Goal: Task Accomplishment & Management: Use online tool/utility

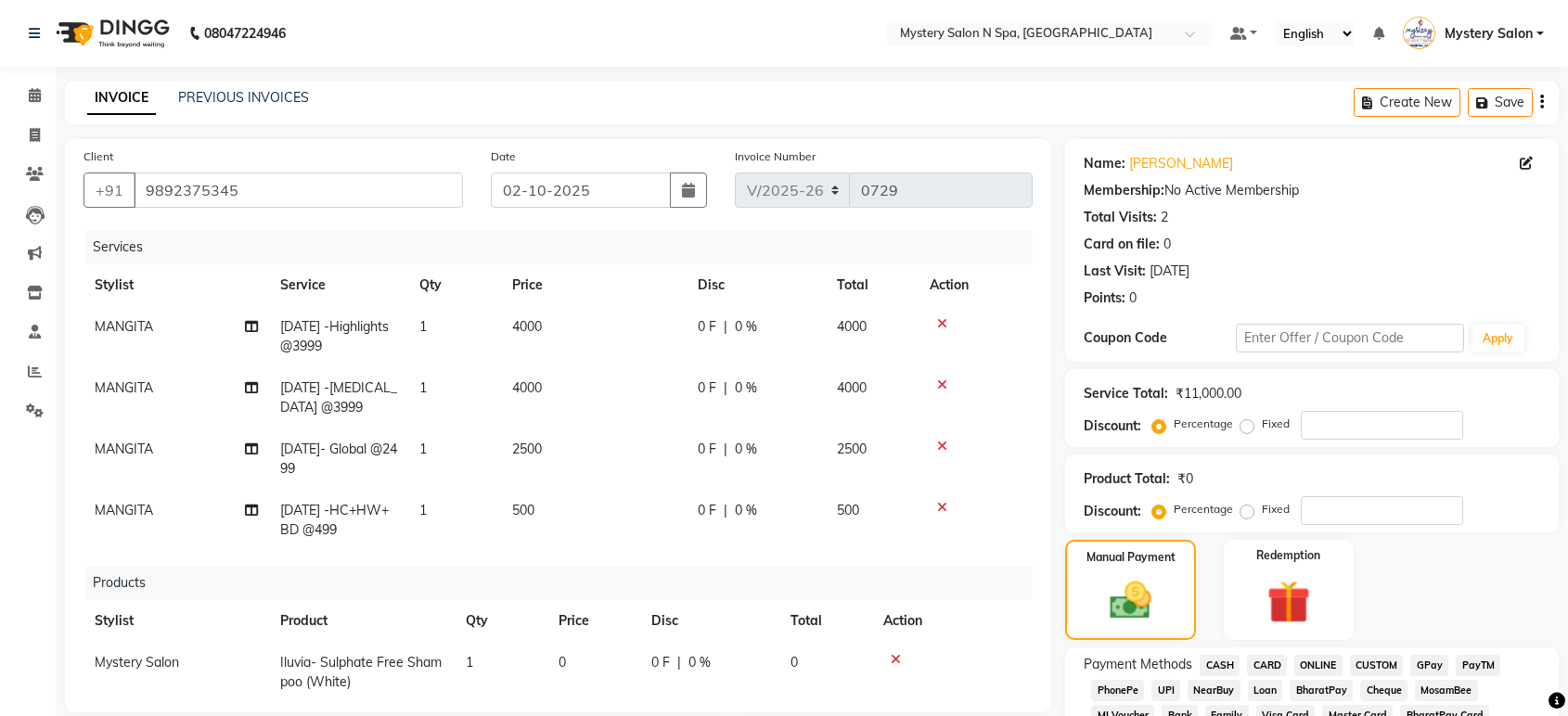
select select "142"
select select "service"
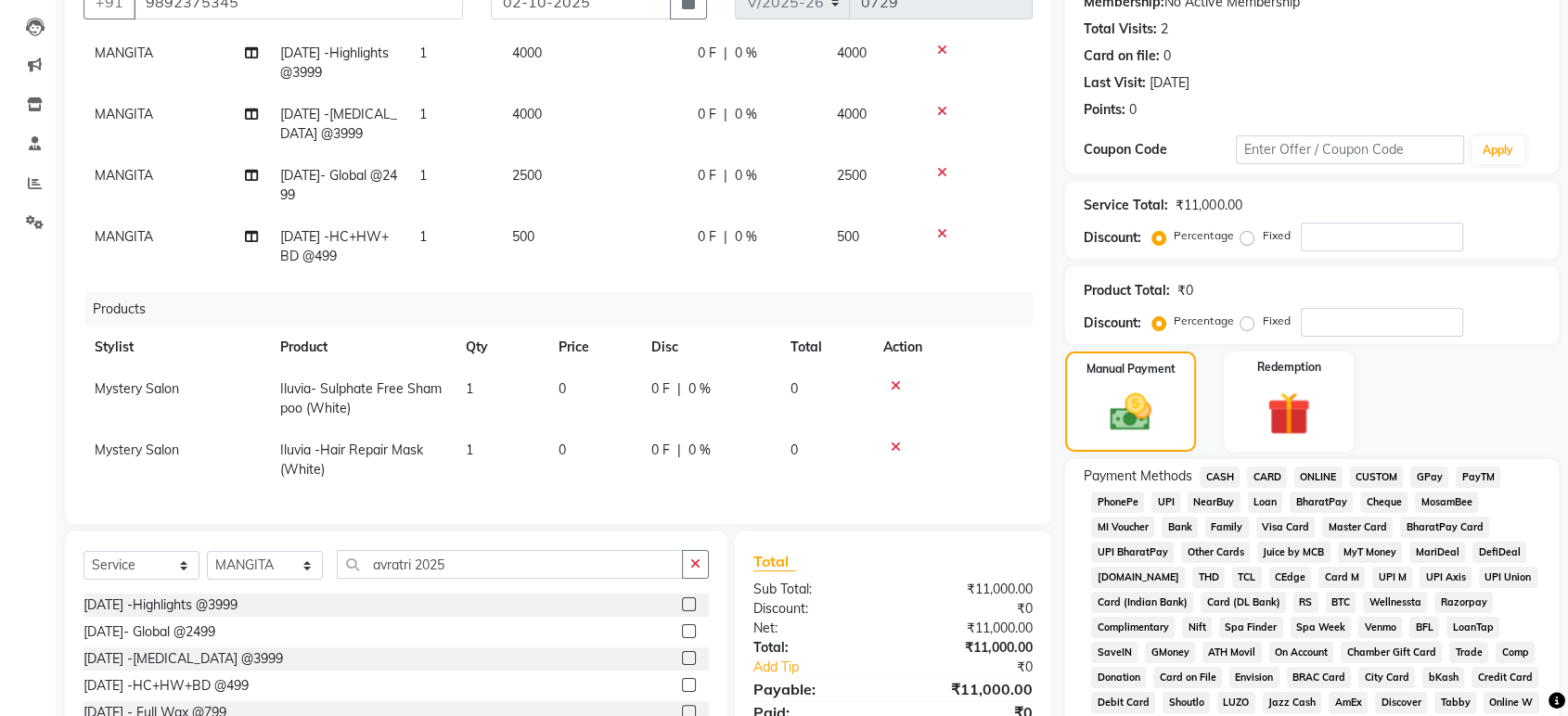
scroll to position [100, 14]
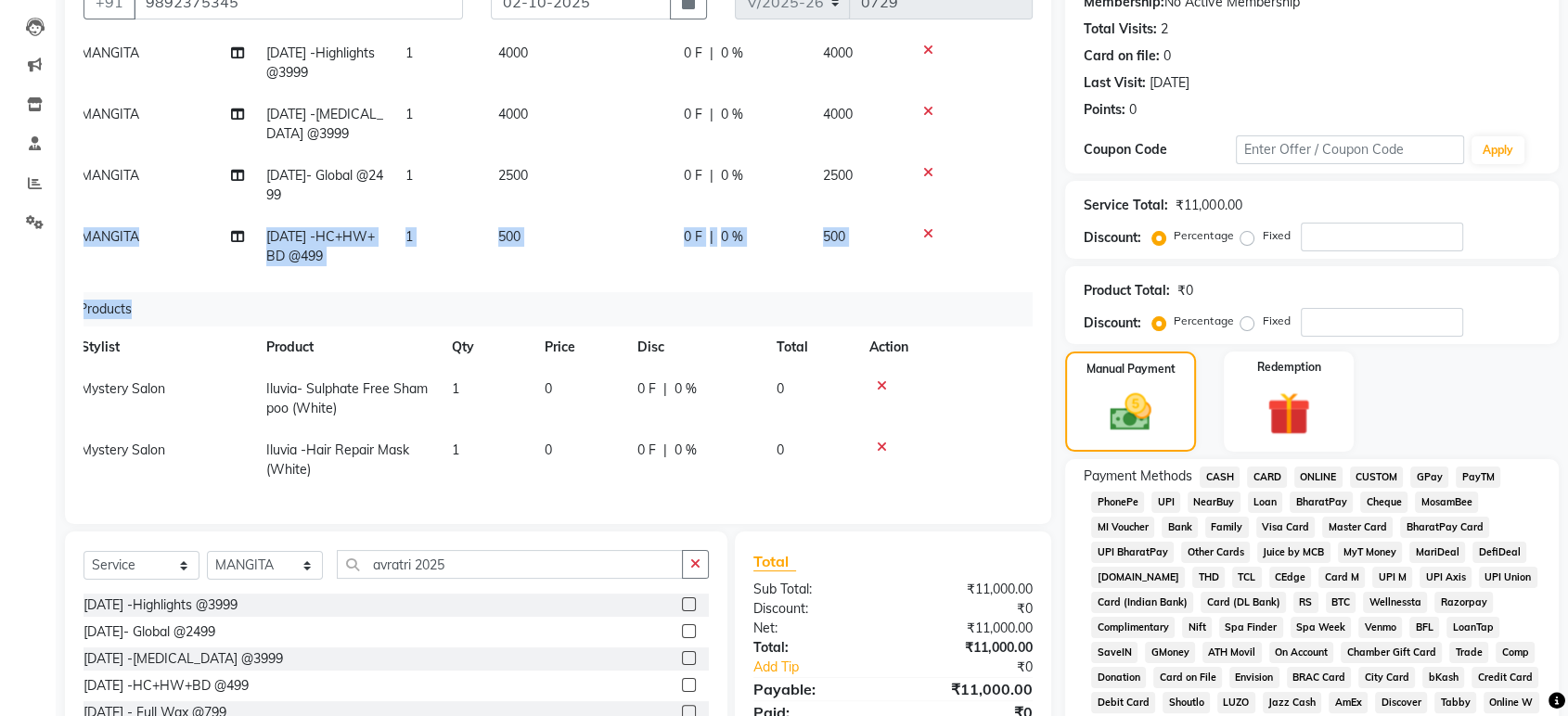
drag, startPoint x: 1016, startPoint y: 191, endPoint x: 1034, endPoint y: 293, distance: 103.6
click at [1034, 293] on div "Client [PHONE_NUMBER] Date [DATE] Invoice Number V/2025 V/[PHONE_NUMBER] Servic…" at bounding box center [558, 237] width 987 height 573
click at [950, 543] on div "Total Sub Total: ₹11,000.00 Discount: ₹0 Net: ₹11,000.00 Total: ₹11,000.00 Add …" at bounding box center [893, 648] width 316 height 233
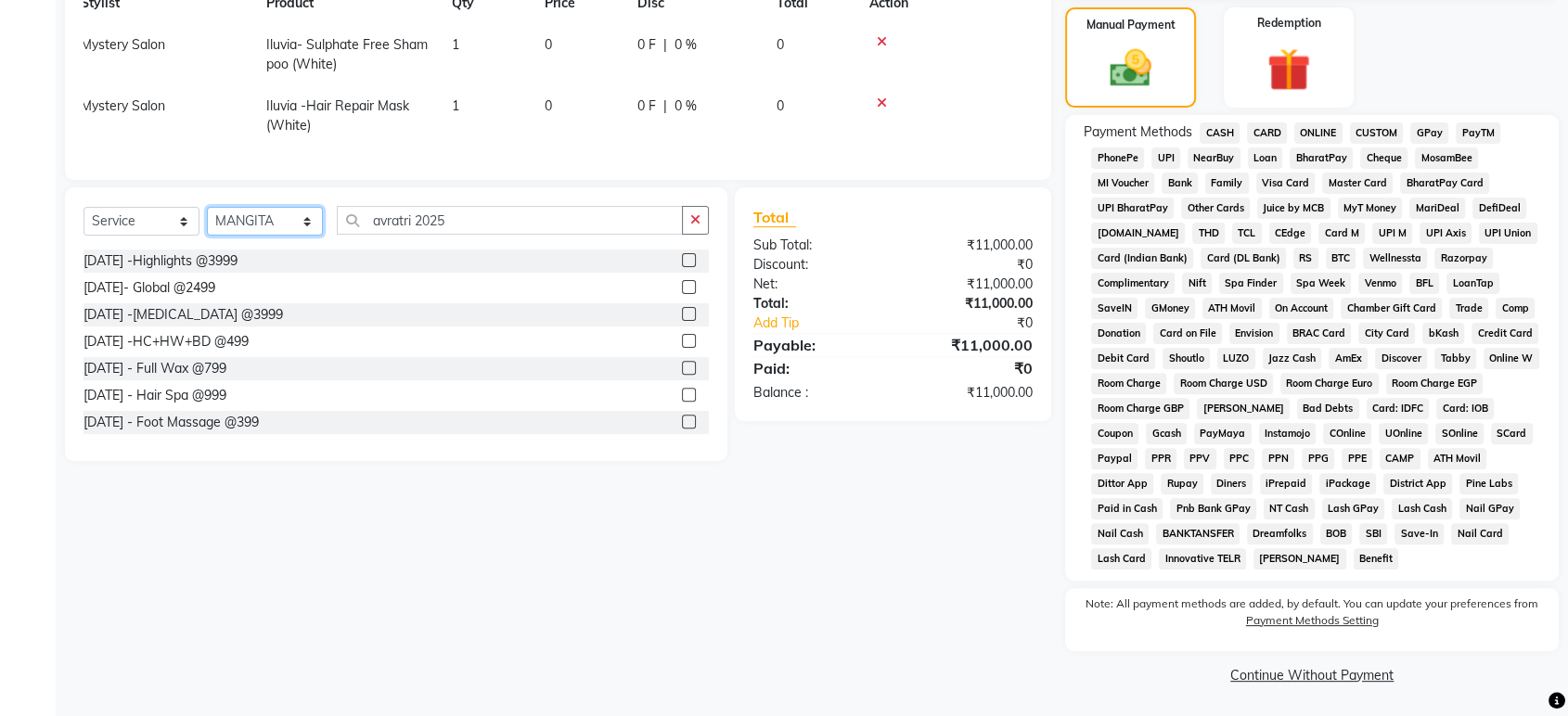
click at [276, 224] on select "Select Stylist [PERSON_NAME] [PERSON_NAME] Mystery Salon Pooja SHEETAL MAM [PER…" at bounding box center [265, 221] width 116 height 29
select select "4215"
click at [207, 207] on select "Select Stylist [PERSON_NAME] [PERSON_NAME] Mystery Salon Pooja SHEETAL MAM [PER…" at bounding box center [265, 221] width 116 height 29
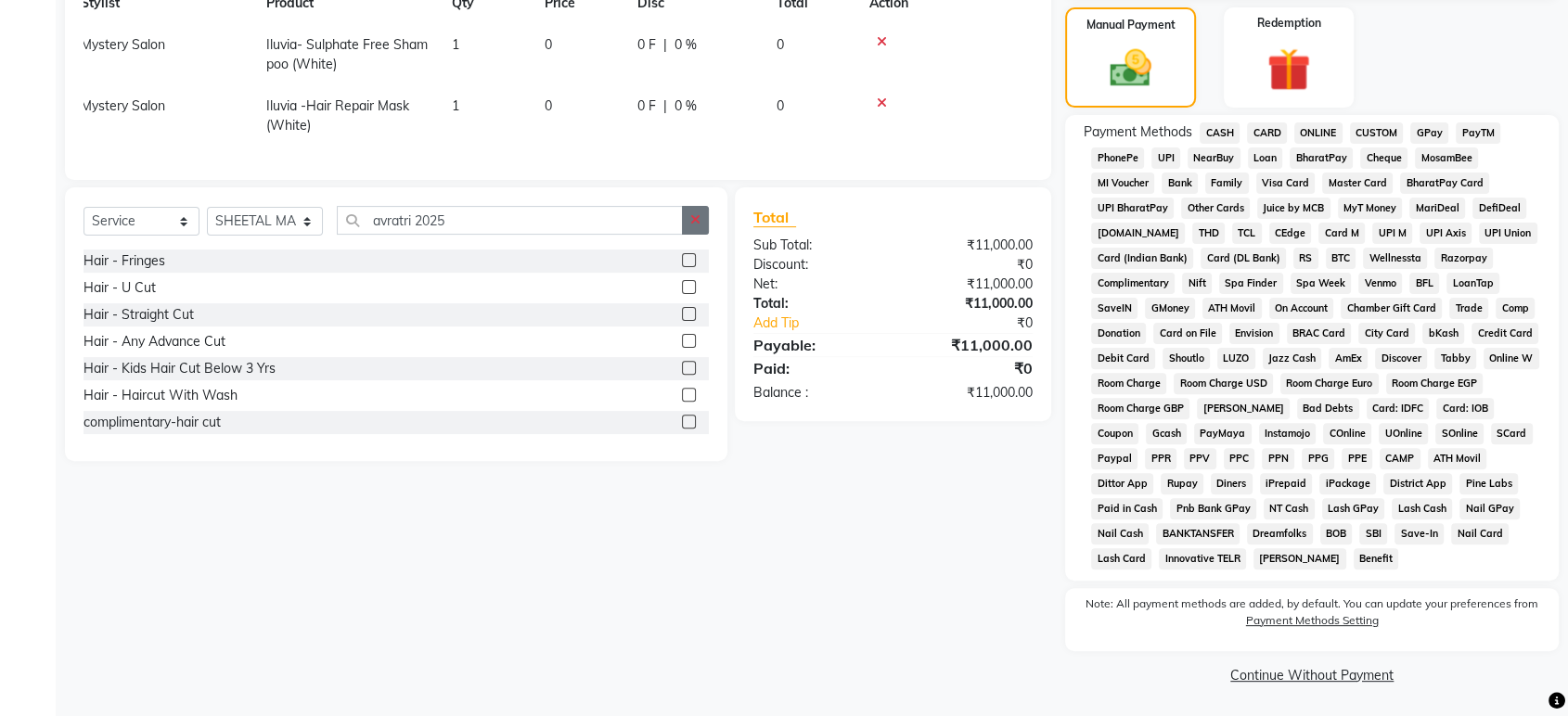
click at [696, 221] on icon "button" at bounding box center [696, 220] width 10 height 13
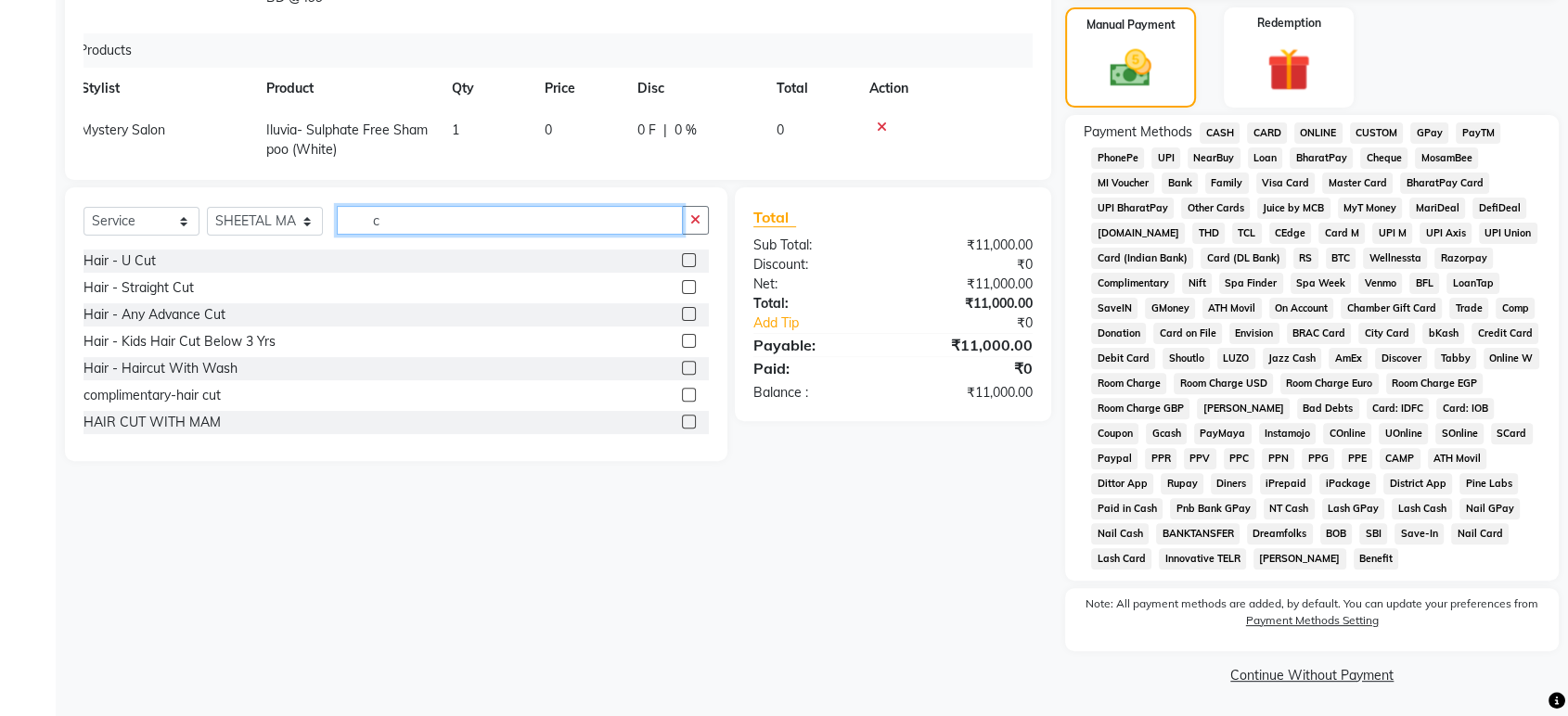
click at [453, 214] on input "c" at bounding box center [510, 220] width 346 height 29
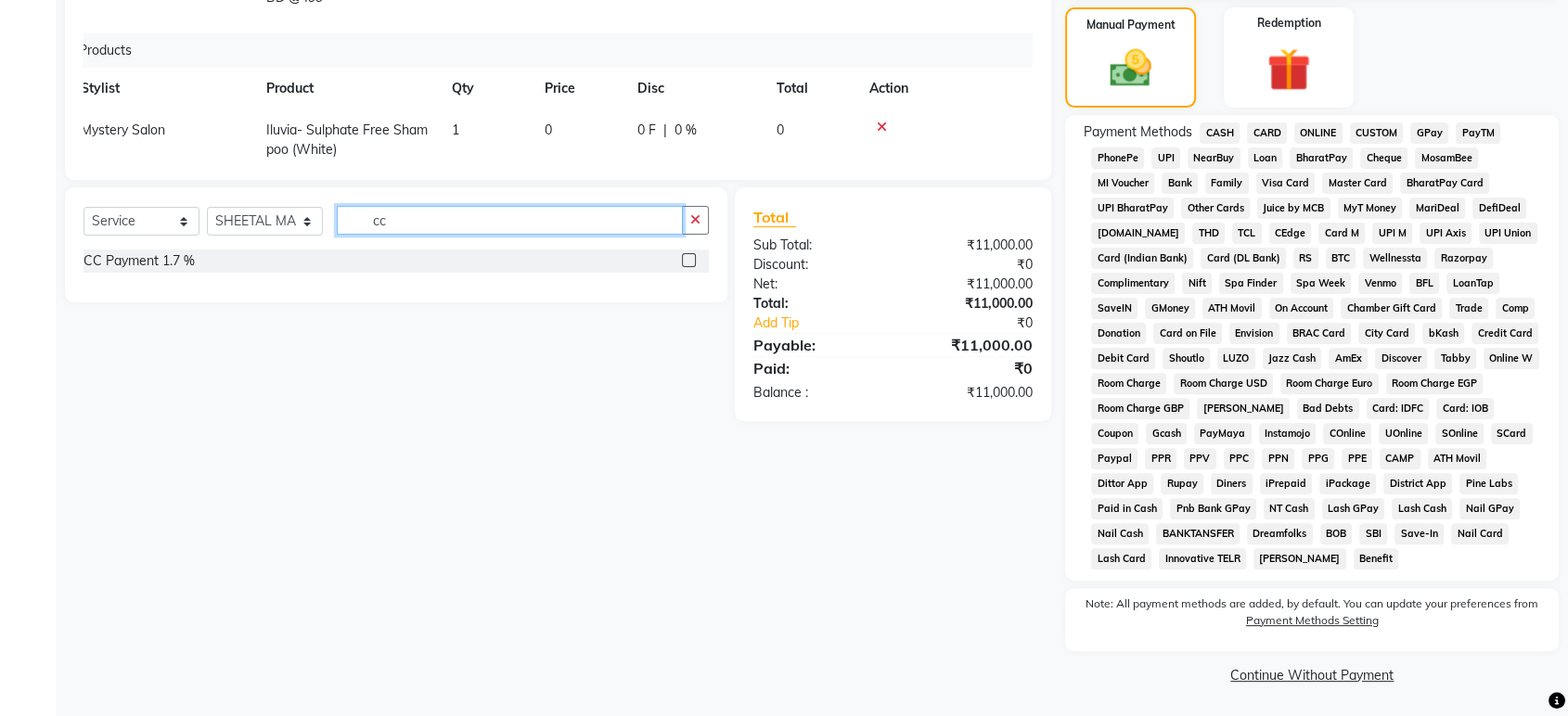
type input "cc"
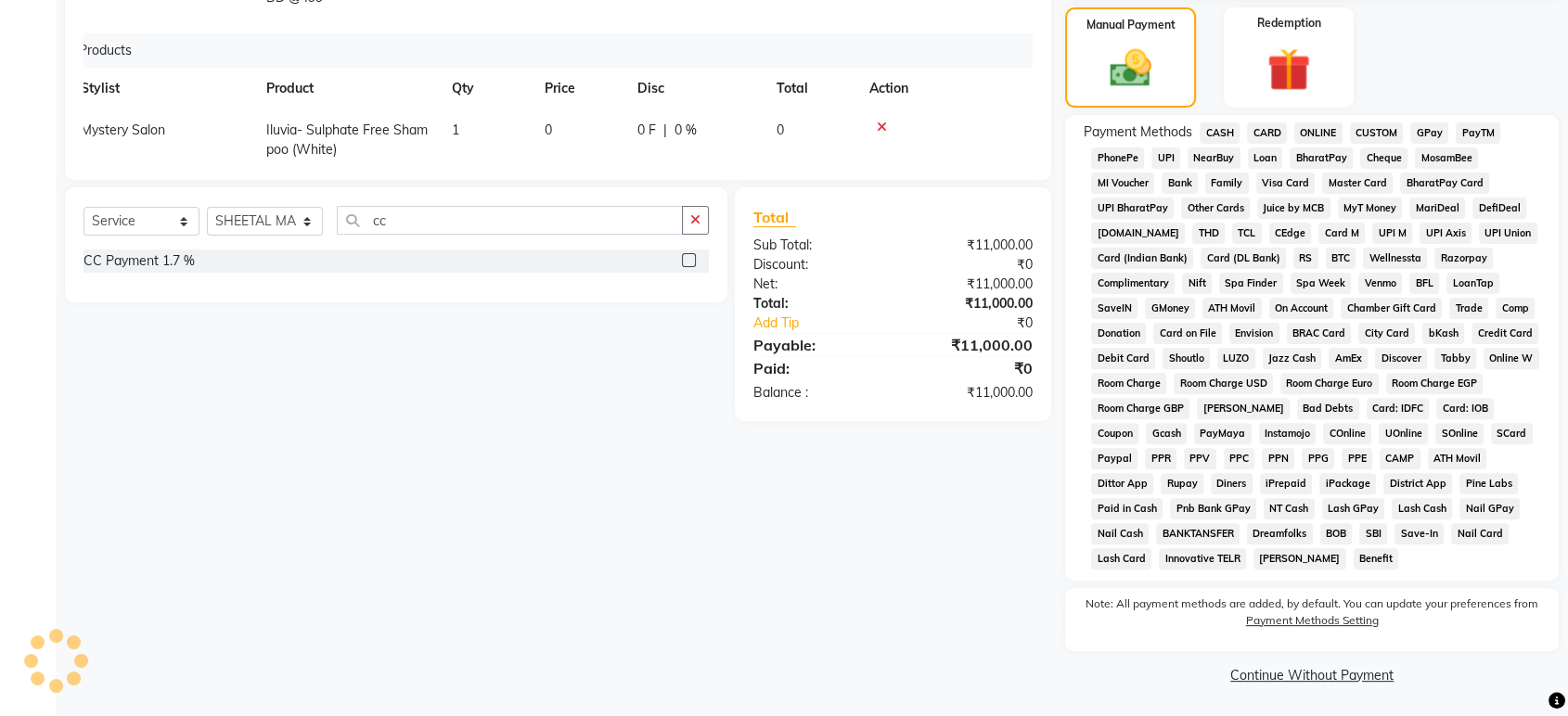
click at [691, 258] on label at bounding box center [689, 260] width 14 height 14
click at [691, 258] on input "checkbox" at bounding box center [688, 261] width 12 height 12
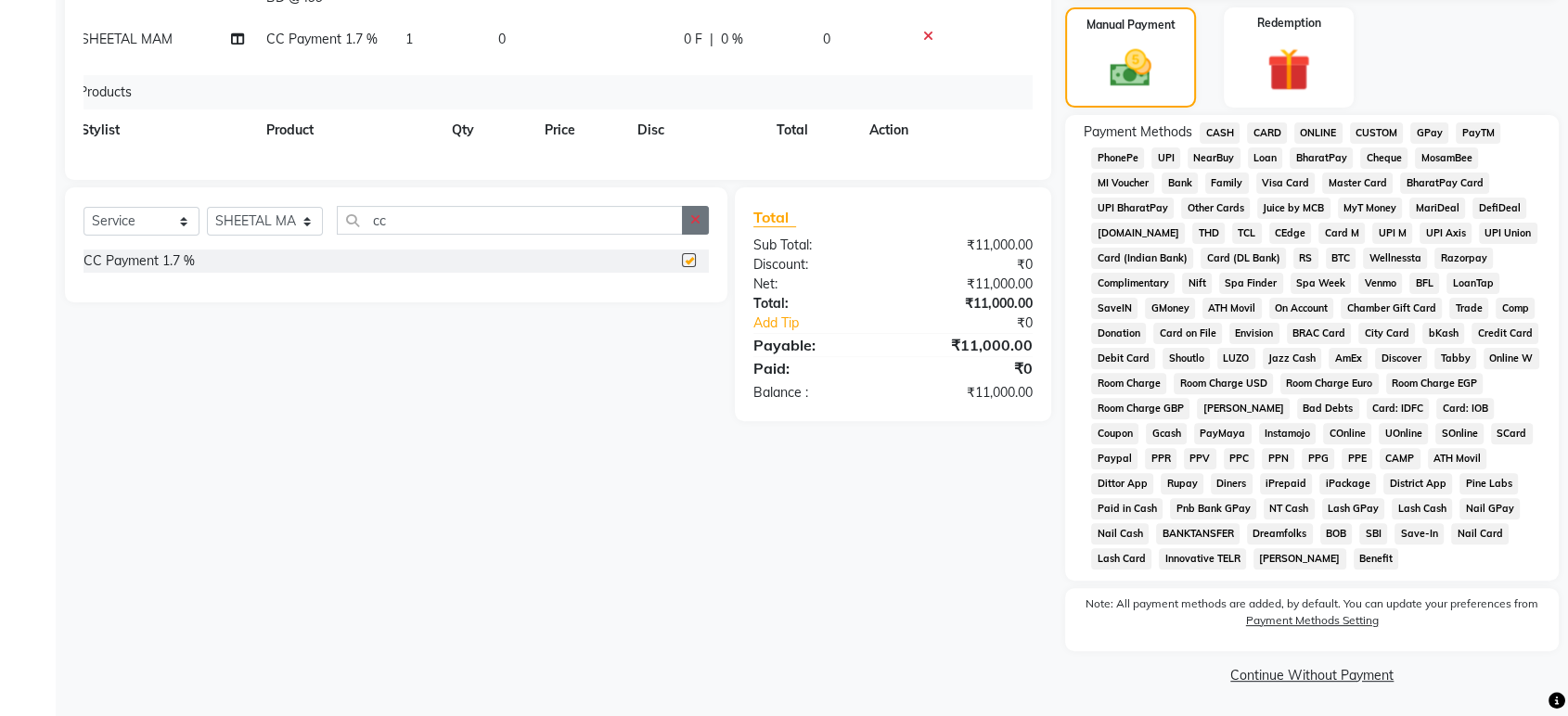
checkbox input "false"
click at [692, 220] on icon "button" at bounding box center [696, 220] width 10 height 13
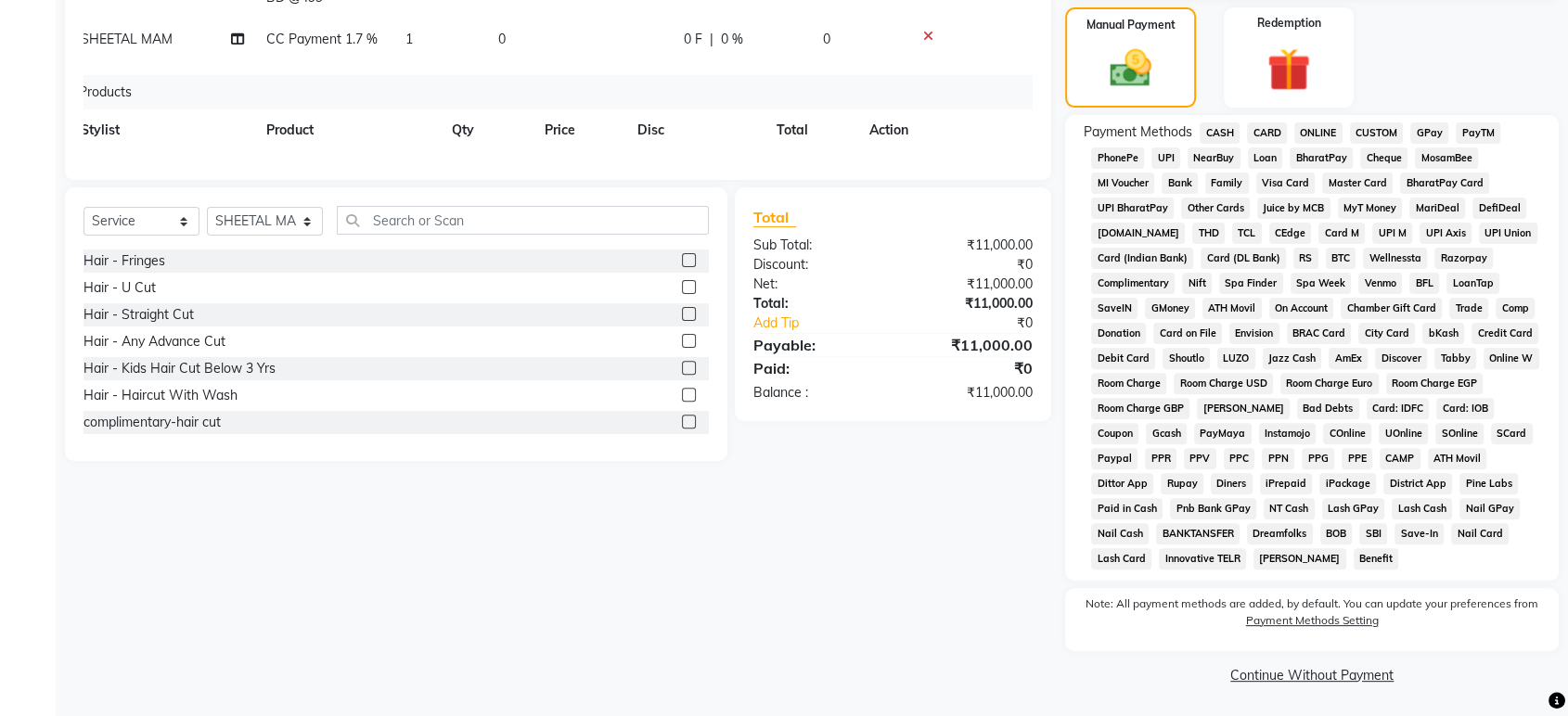
drag, startPoint x: 579, startPoint y: 95, endPoint x: 575, endPoint y: 80, distance: 15.5
click at [578, 92] on div "Products" at bounding box center [553, 92] width 962 height 34
click at [572, 51] on td "0" at bounding box center [579, 39] width 185 height 41
select select "4215"
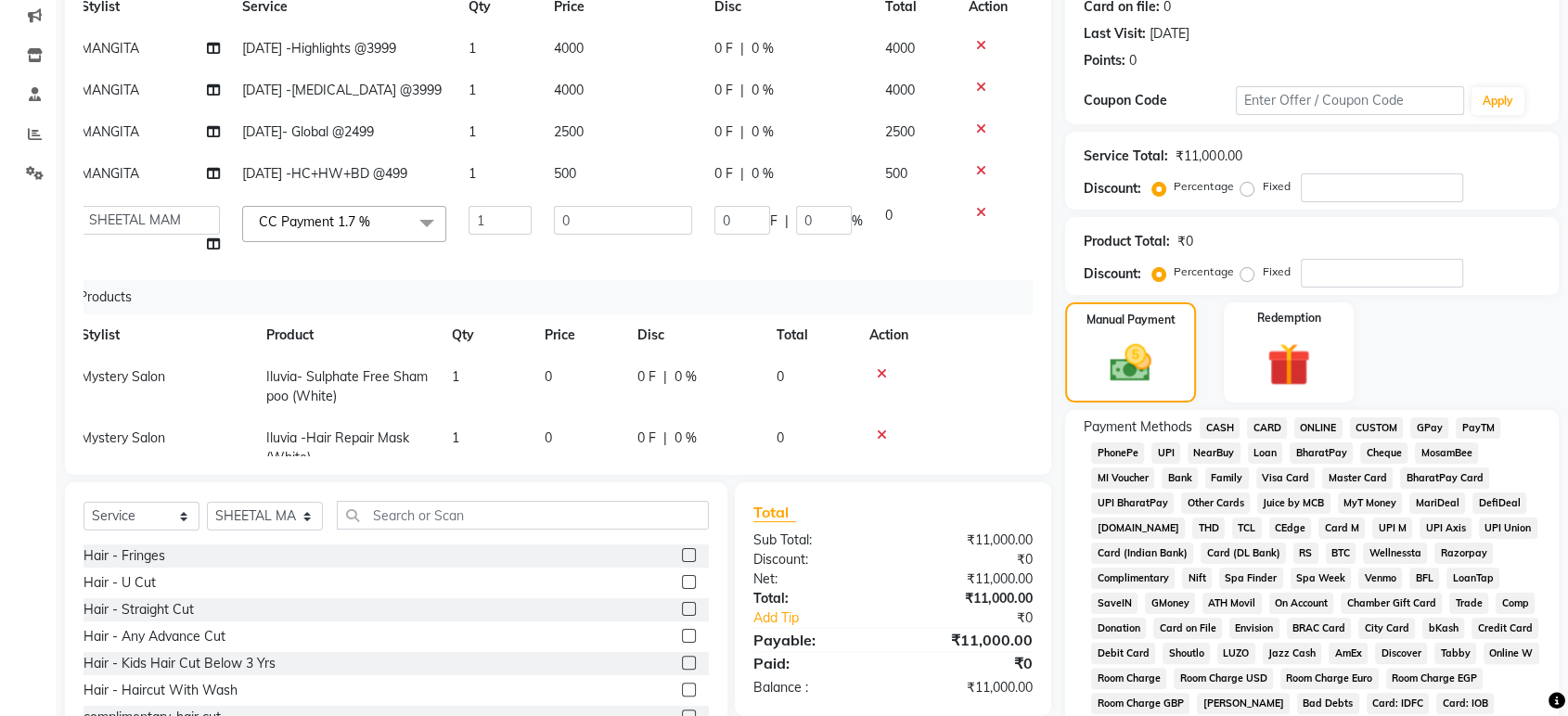
scroll to position [229, 0]
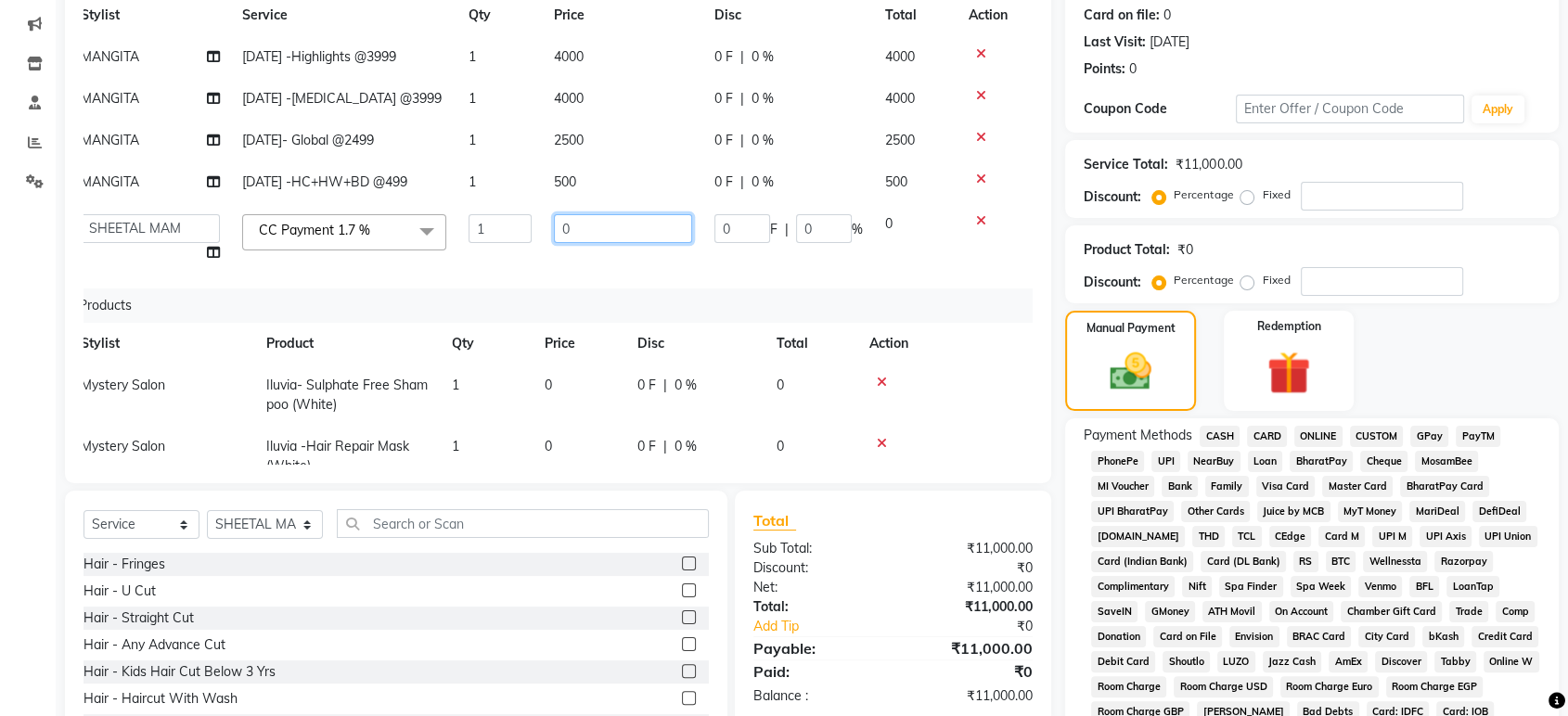
click at [632, 243] on input "0" at bounding box center [623, 228] width 138 height 29
type input "120"
click at [853, 525] on div "Total" at bounding box center [893, 520] width 279 height 23
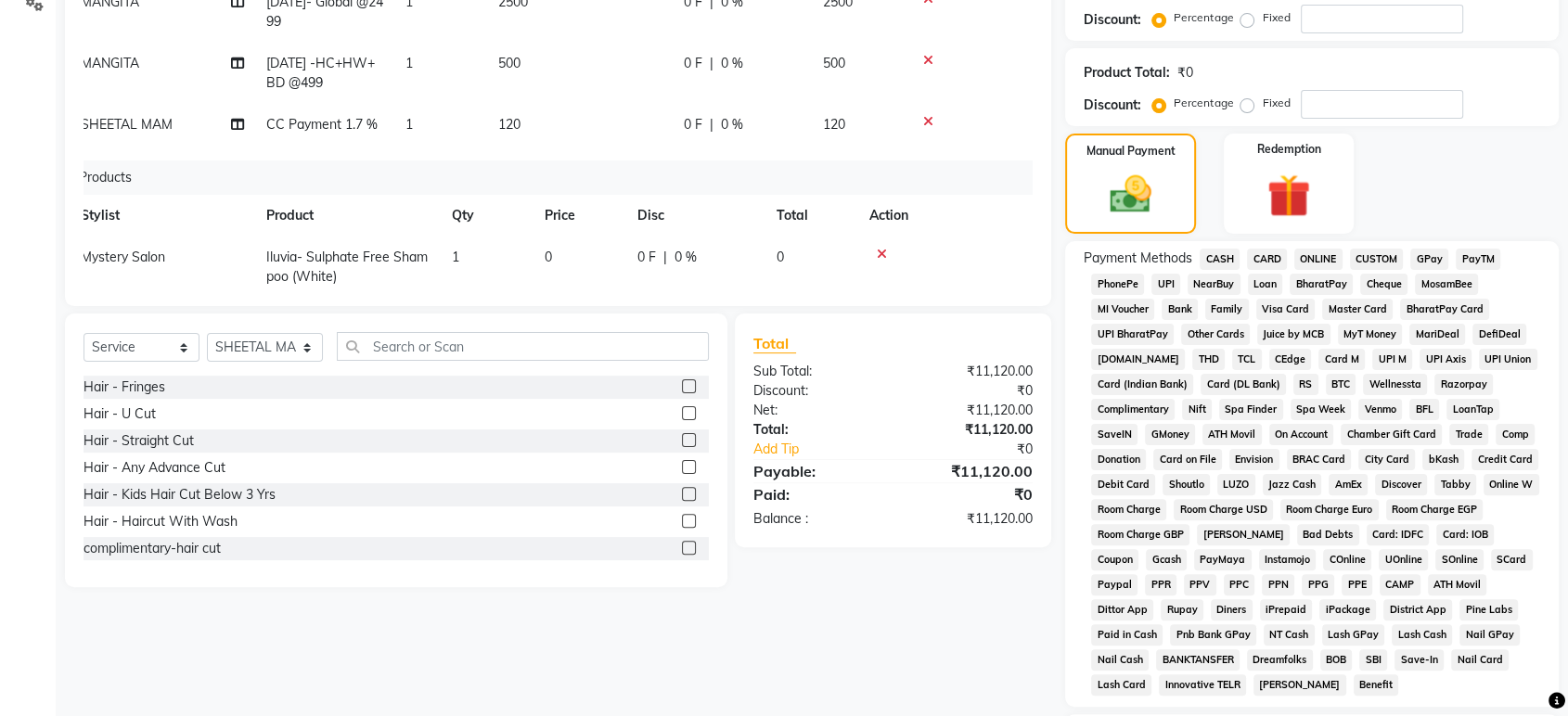
scroll to position [533, 0]
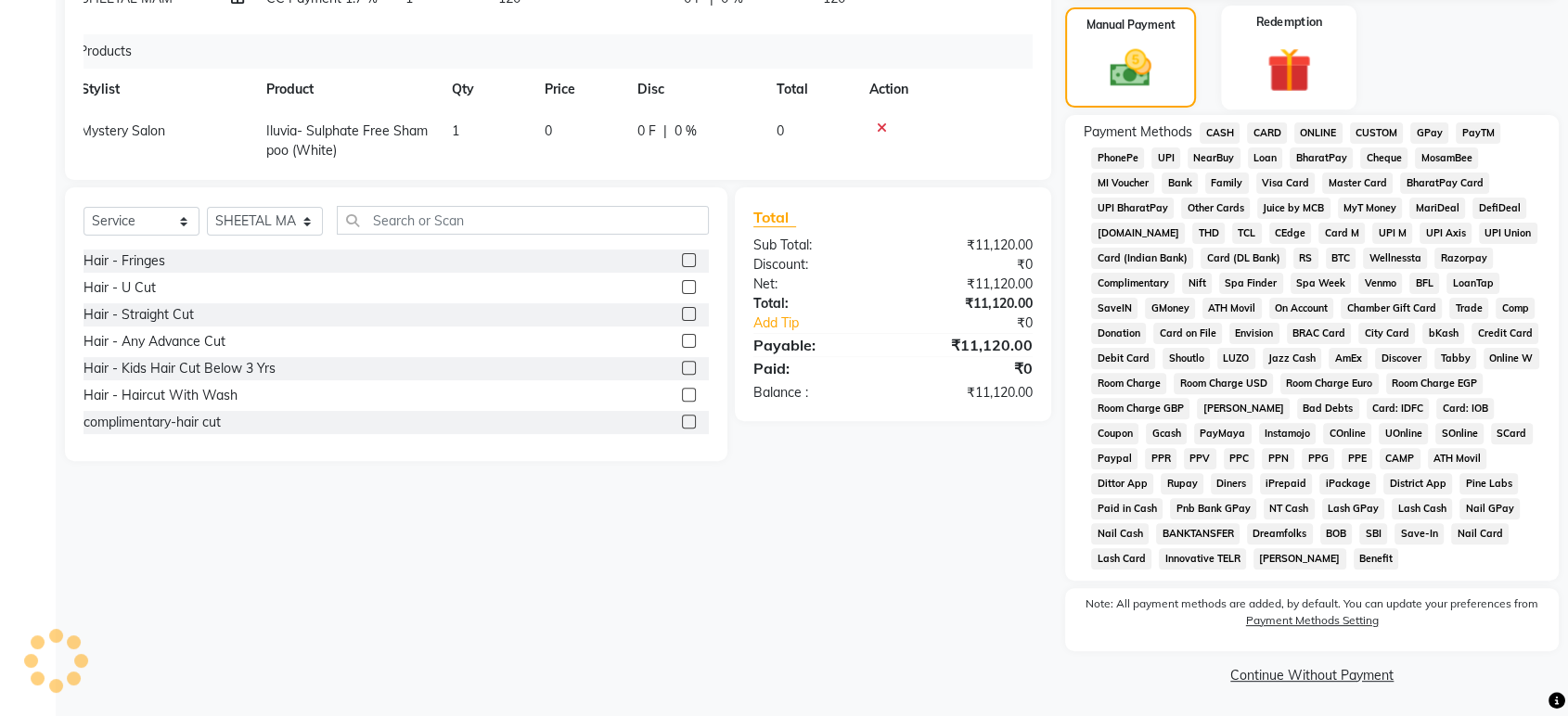
click at [1287, 71] on img at bounding box center [1288, 69] width 72 height 55
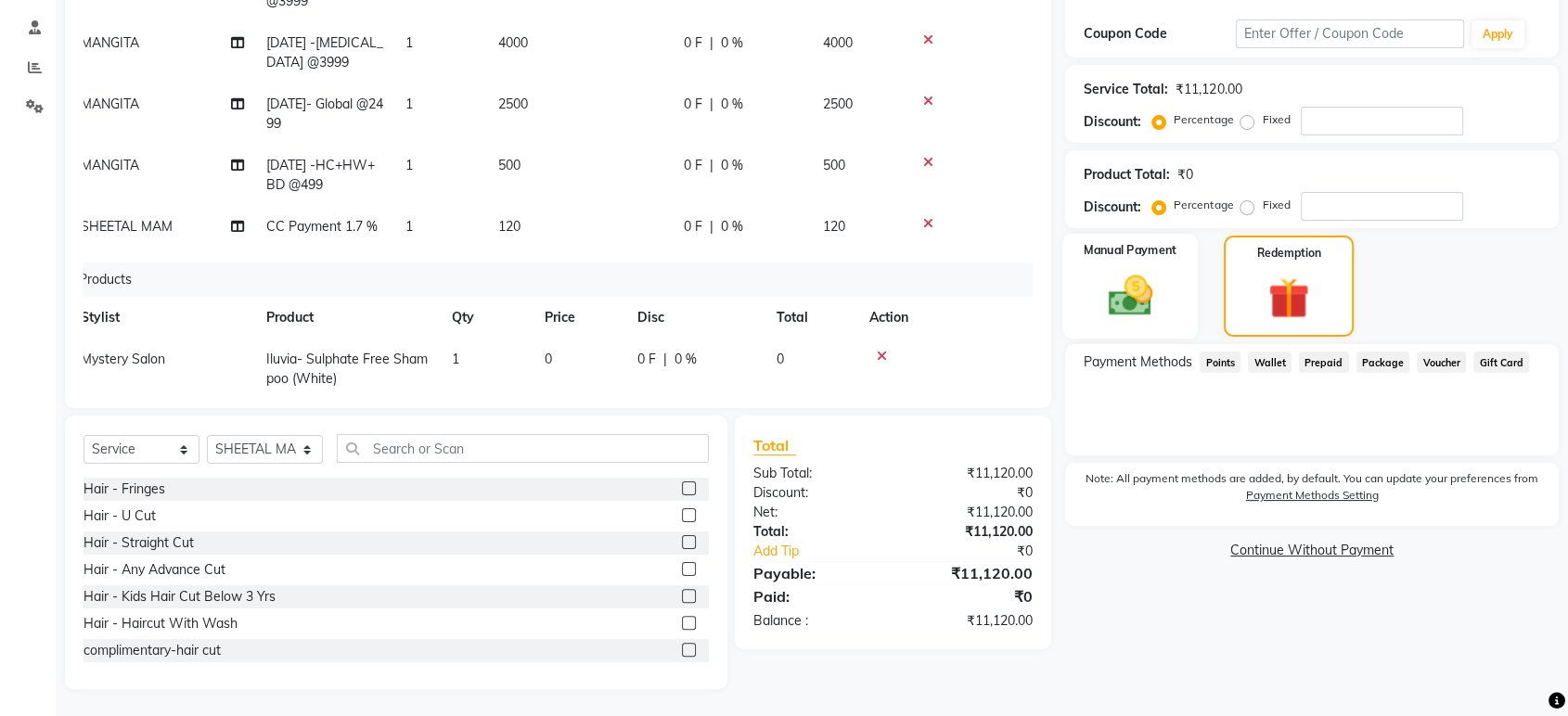
click at [1168, 277] on div "Manual Payment" at bounding box center [1130, 286] width 135 height 105
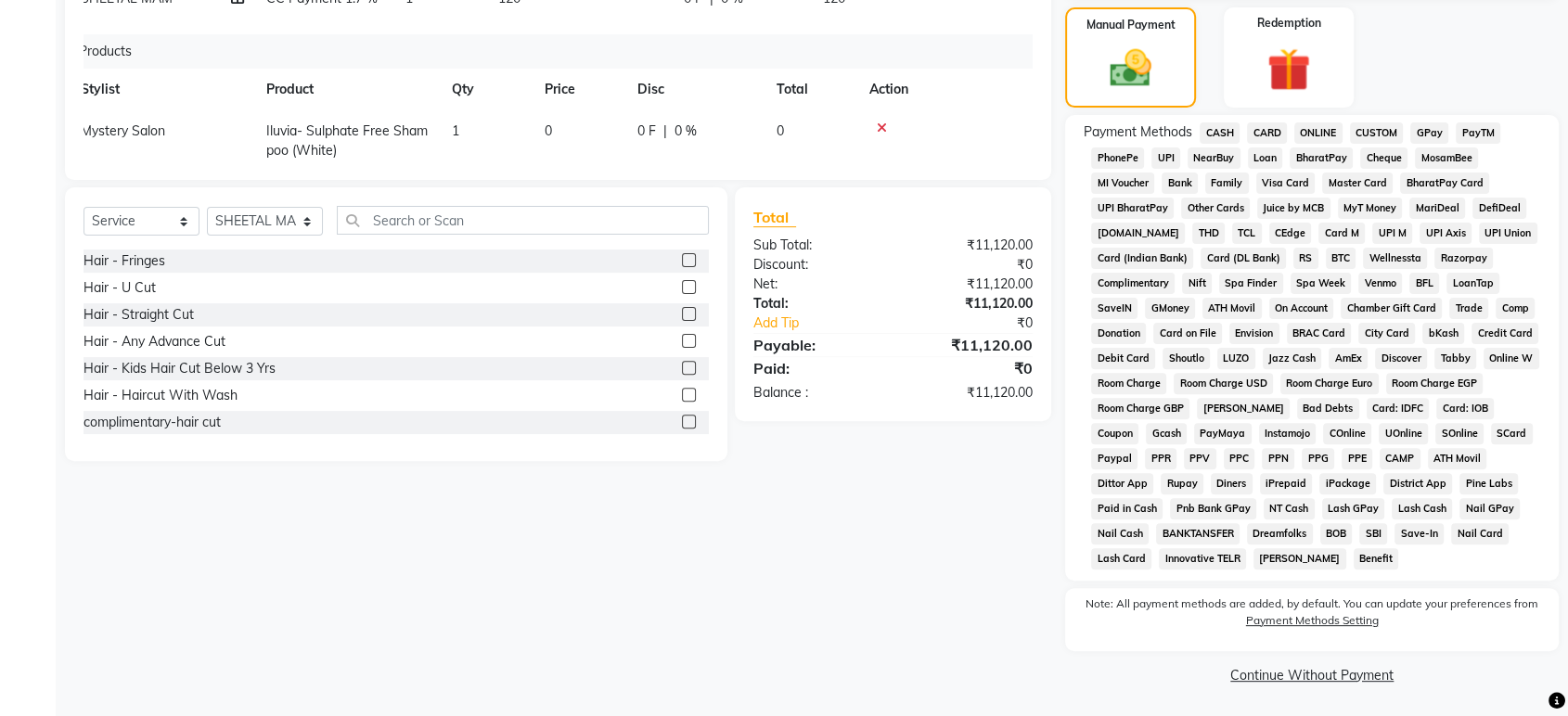
click at [1432, 135] on span "GPay" at bounding box center [1429, 133] width 38 height 22
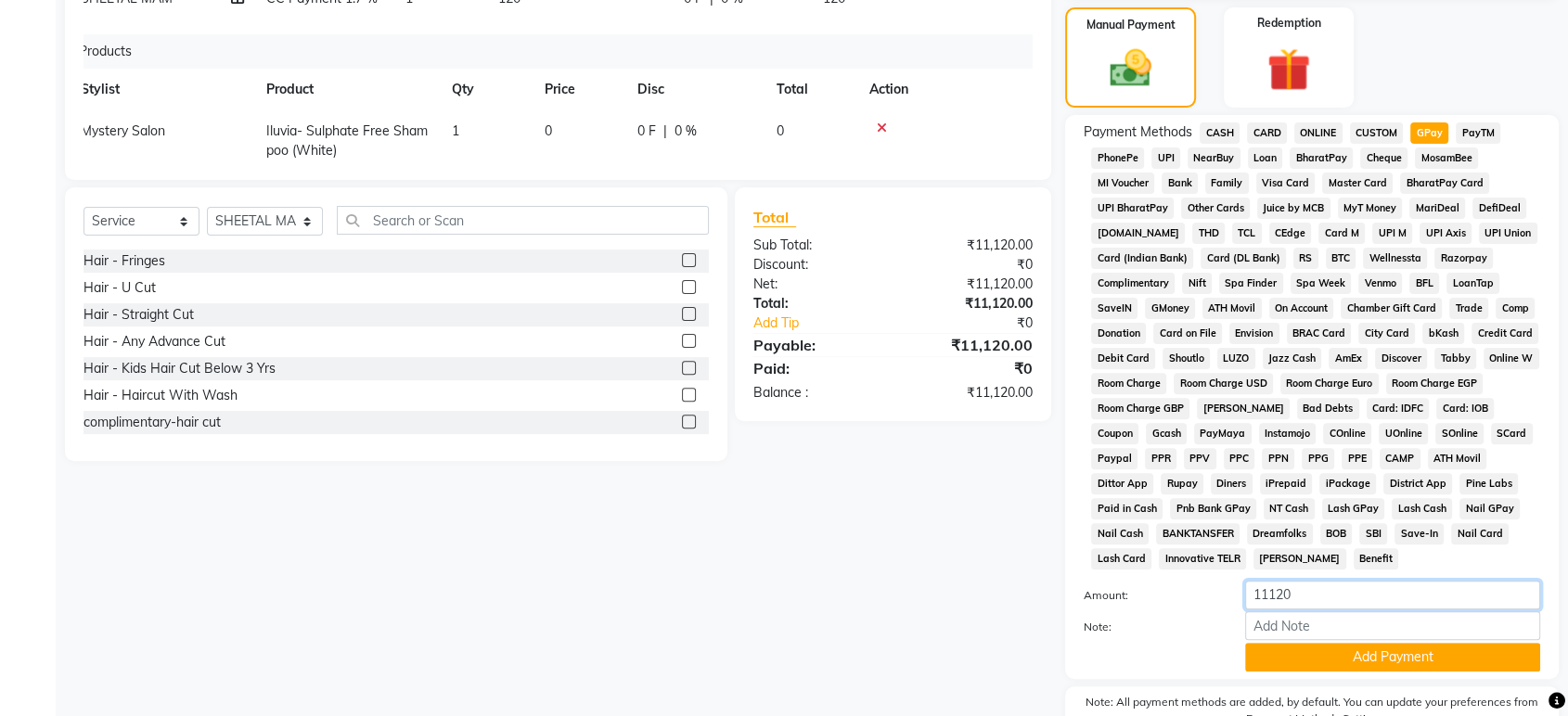
click at [1278, 590] on input "11120" at bounding box center [1393, 594] width 295 height 29
type input "6120"
click at [1284, 659] on button "Add Payment" at bounding box center [1393, 657] width 295 height 29
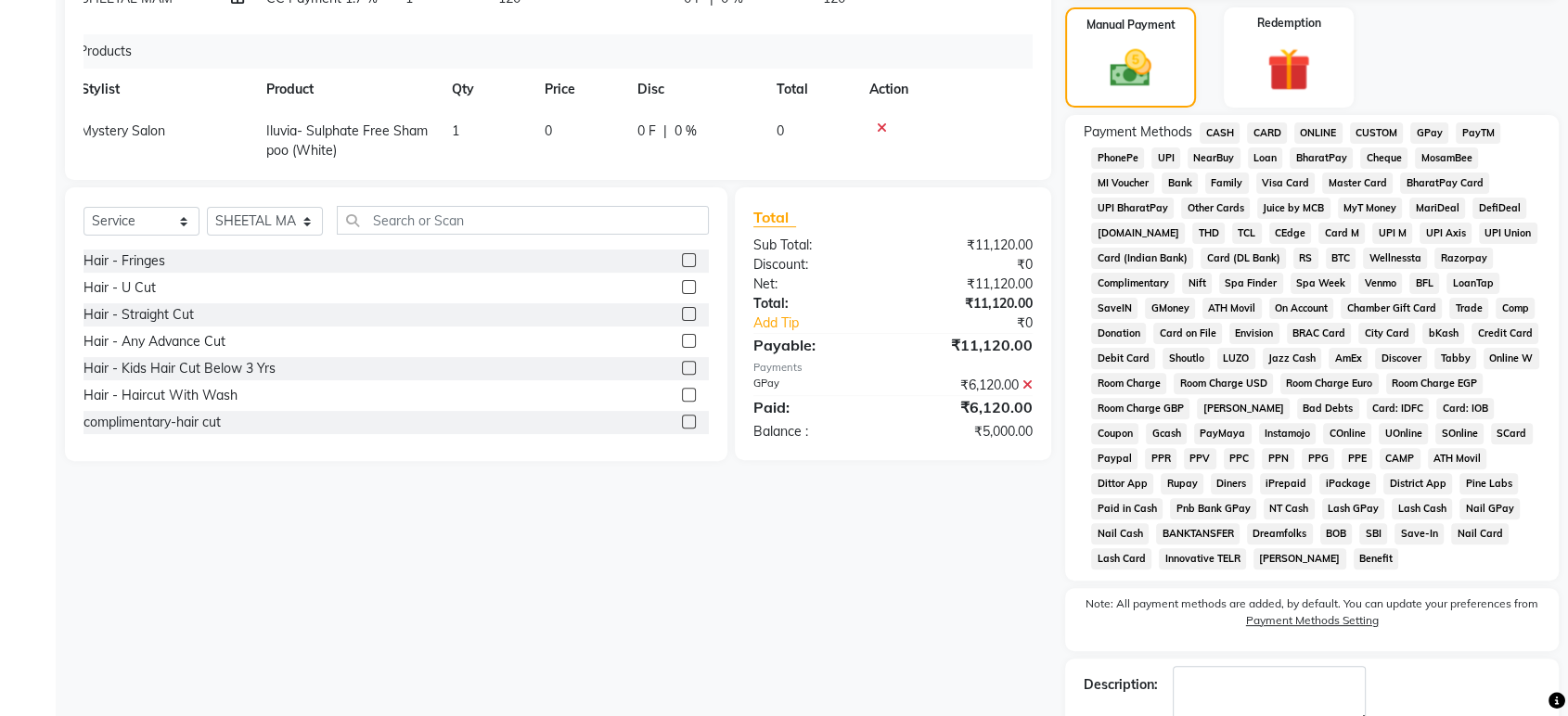
click at [1214, 129] on span "CASH" at bounding box center [1220, 133] width 39 height 22
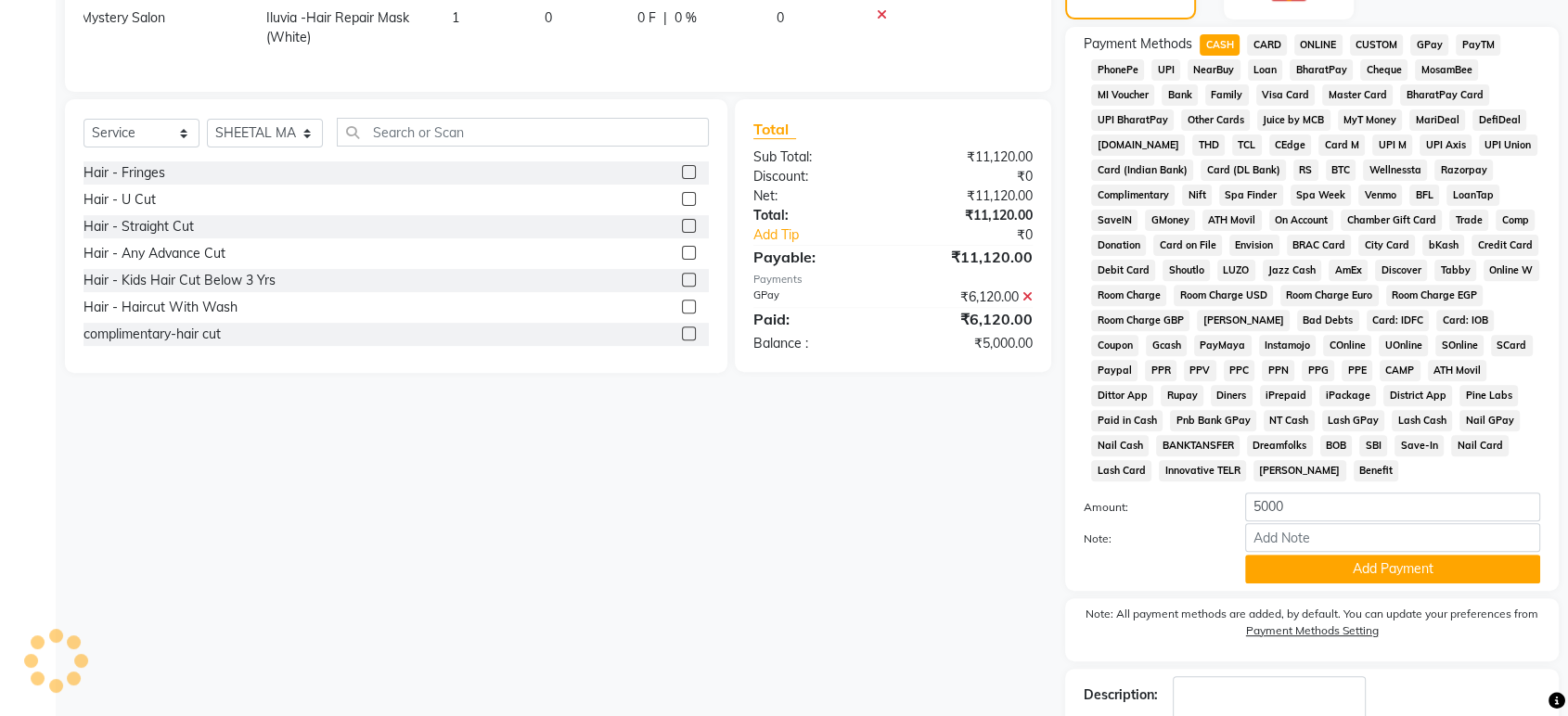
scroll to position [735, 0]
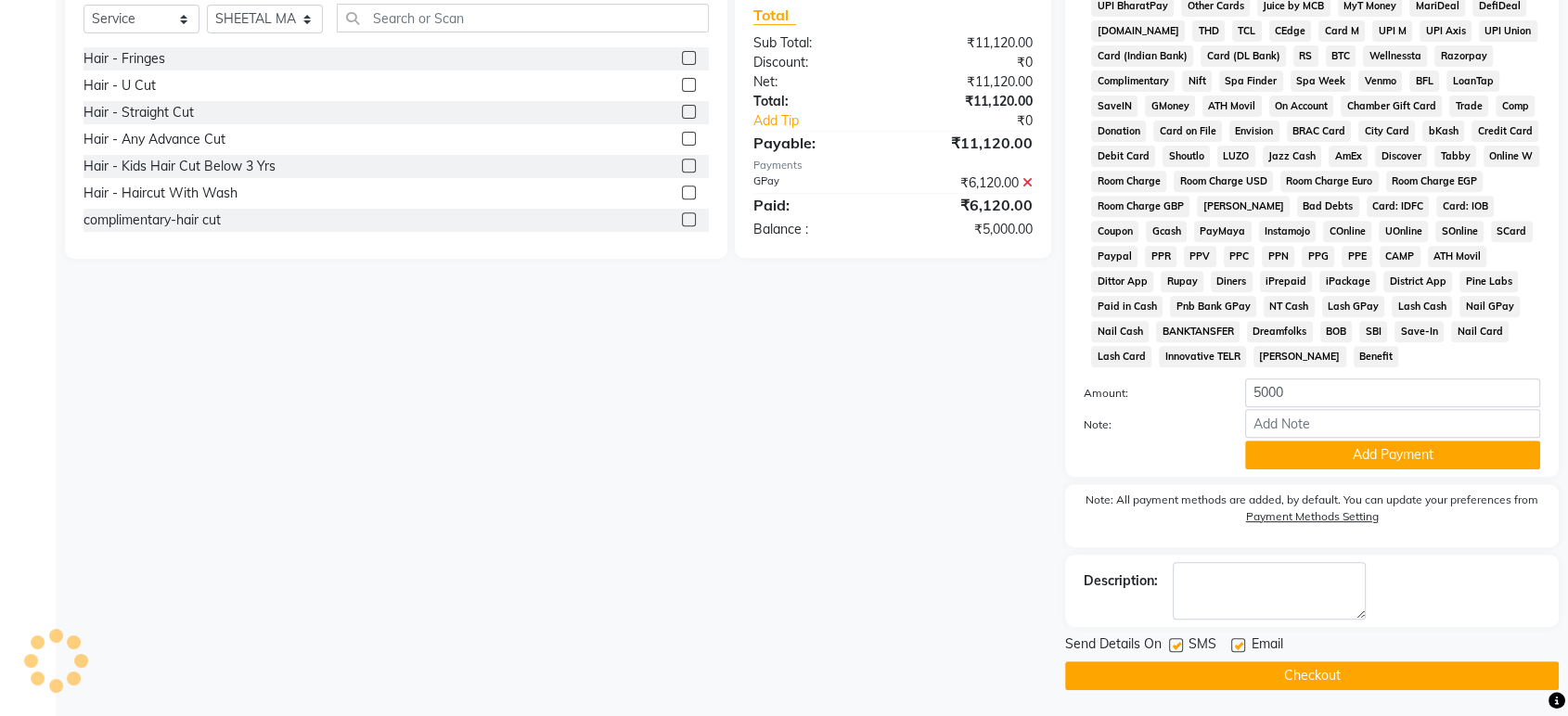
click at [1335, 651] on div "Send Details On SMS Email" at bounding box center [1312, 646] width 494 height 24
click at [1330, 668] on button "Checkout" at bounding box center [1312, 675] width 494 height 29
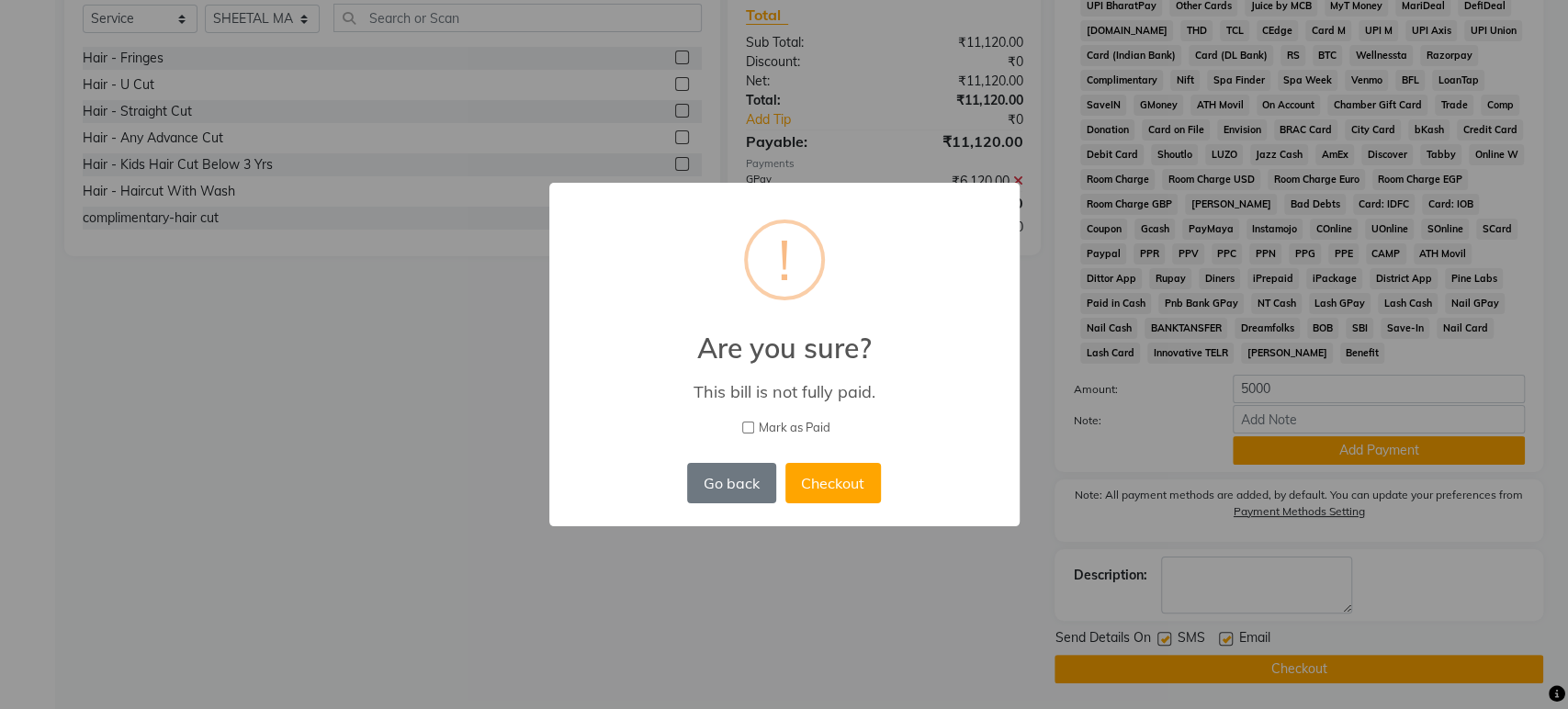
click at [890, 623] on div "× ! Are you sure? This bill is not fully paid. [PERSON_NAME] as Paid Go back No…" at bounding box center [784, 354] width 1568 height 709
click at [724, 487] on button "Go back" at bounding box center [731, 483] width 88 height 40
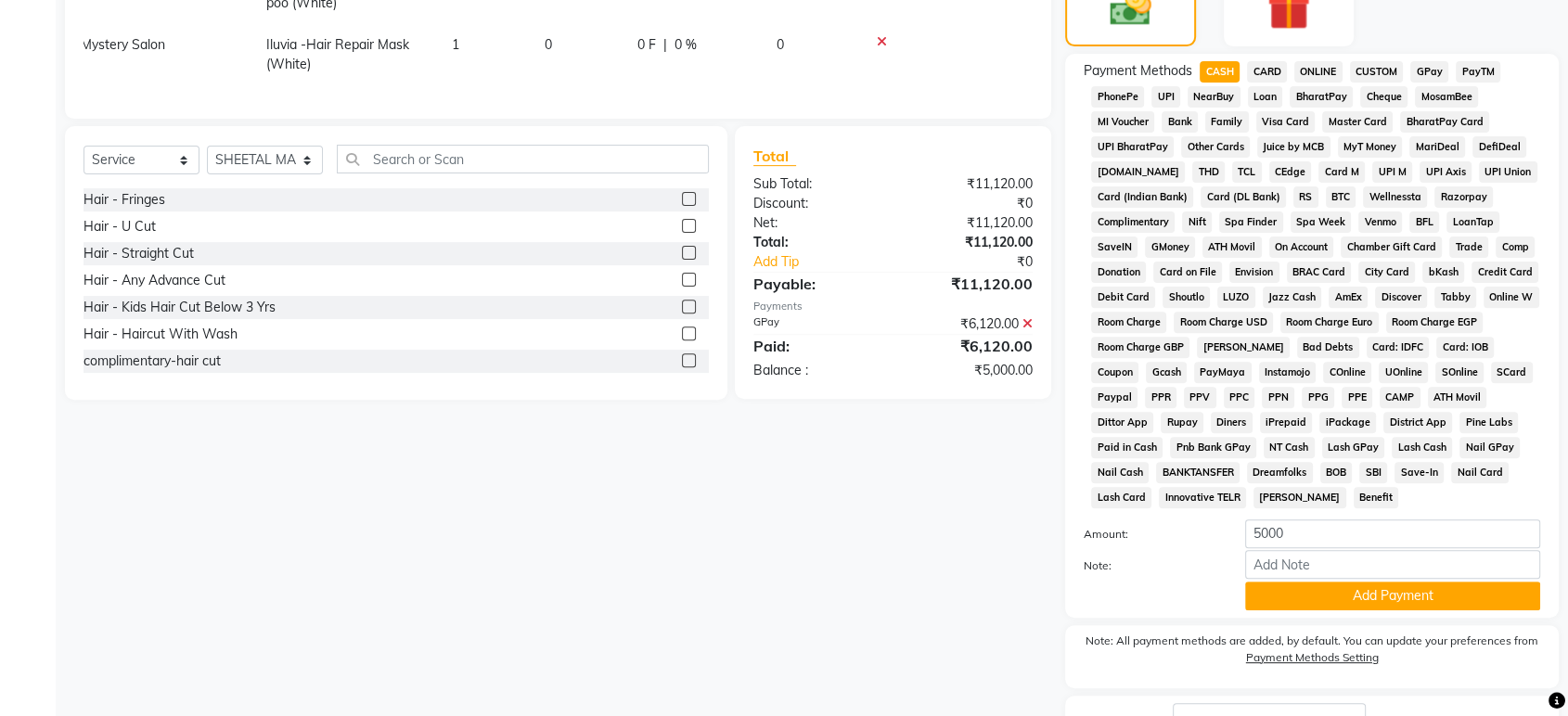
scroll to position [590, 0]
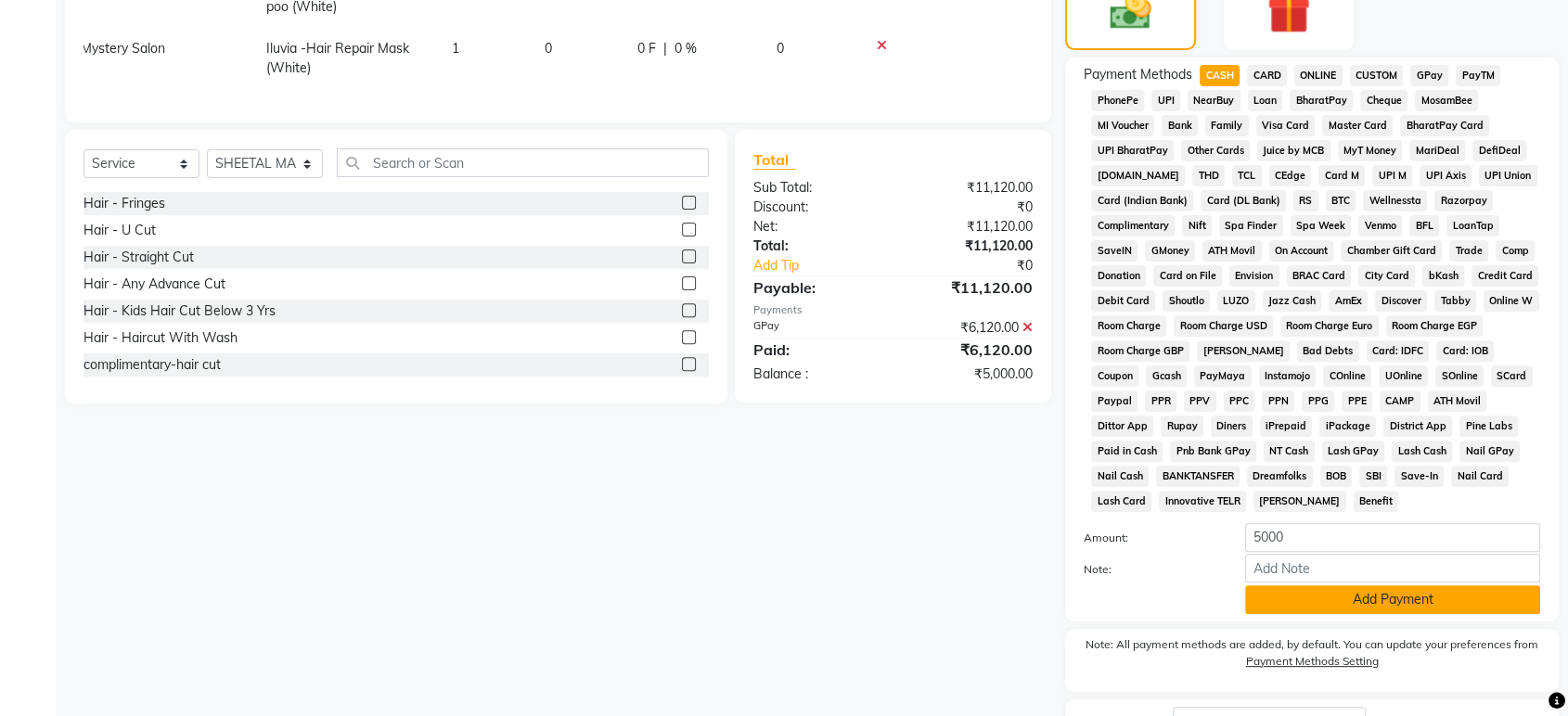
click at [1409, 591] on button "Add Payment" at bounding box center [1393, 599] width 295 height 29
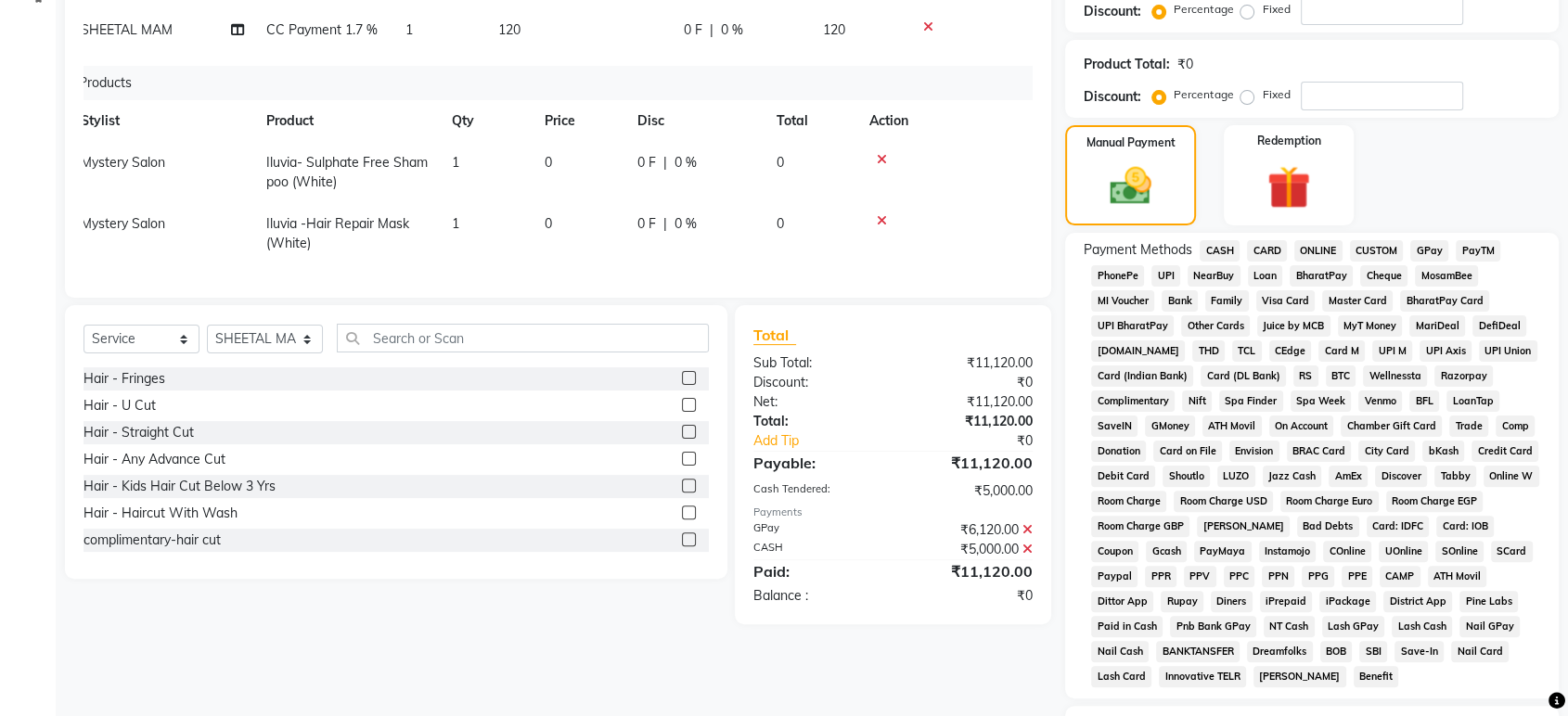
scroll to position [636, 0]
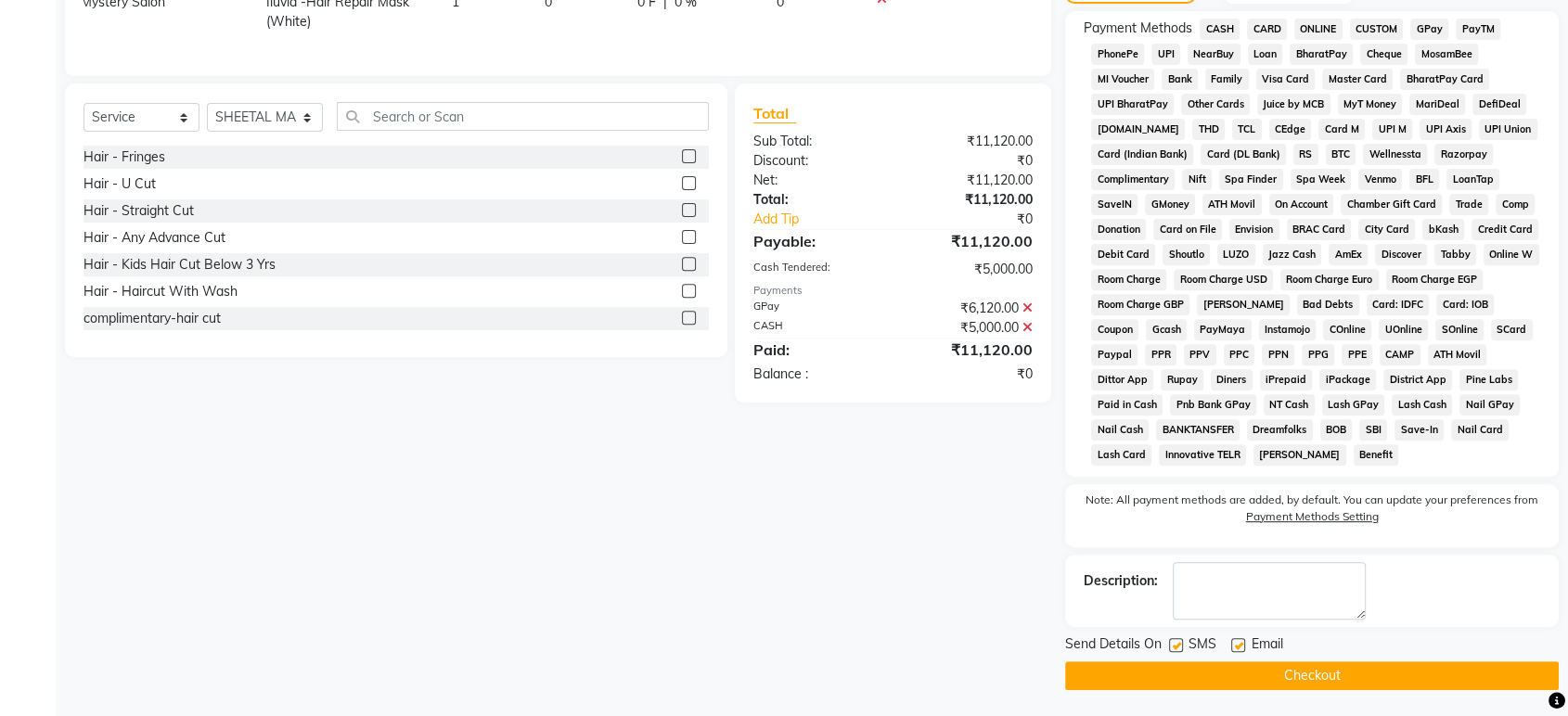
click at [1344, 669] on button "Checkout" at bounding box center [1312, 675] width 494 height 29
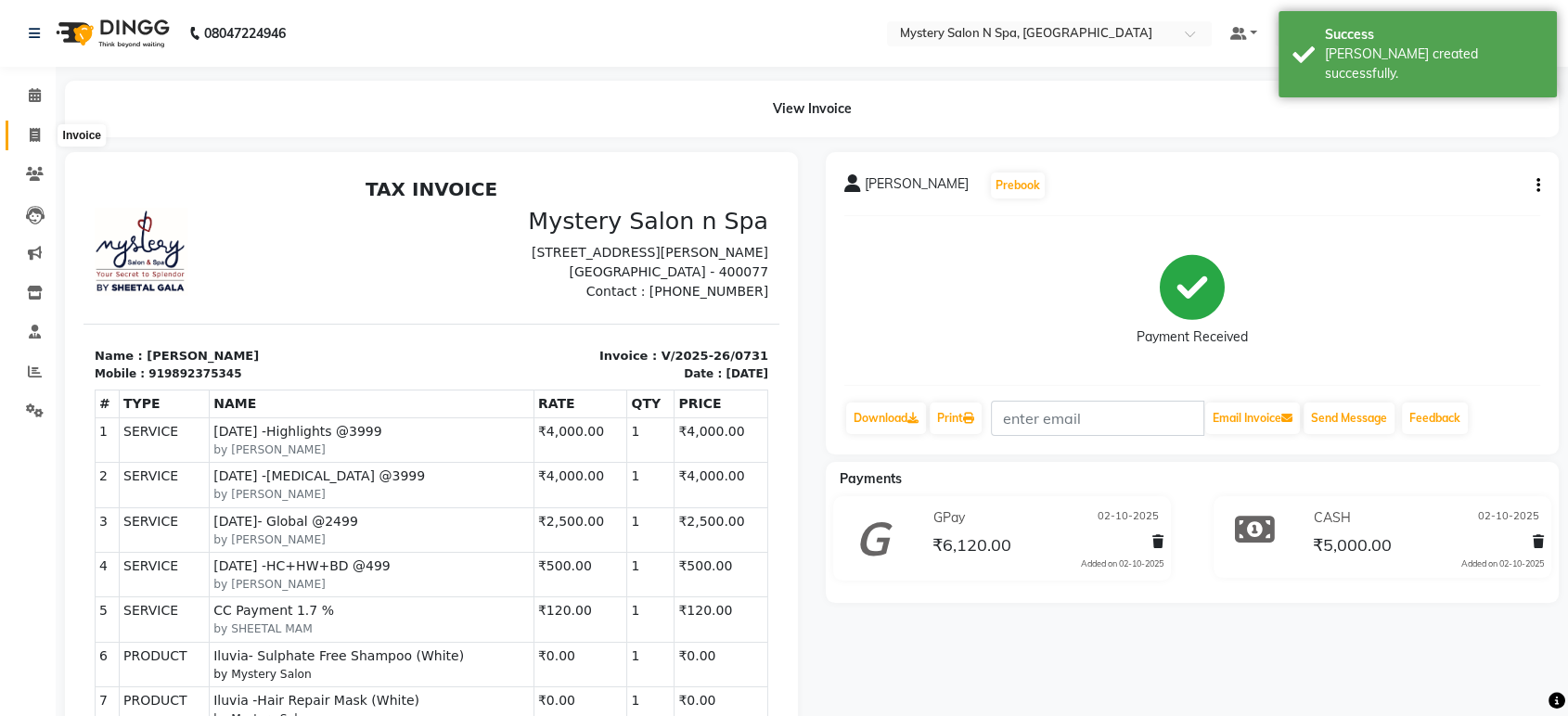
drag, startPoint x: 35, startPoint y: 132, endPoint x: 51, endPoint y: 124, distance: 17.9
click at [35, 132] on icon at bounding box center [34, 135] width 10 height 14
select select "service"
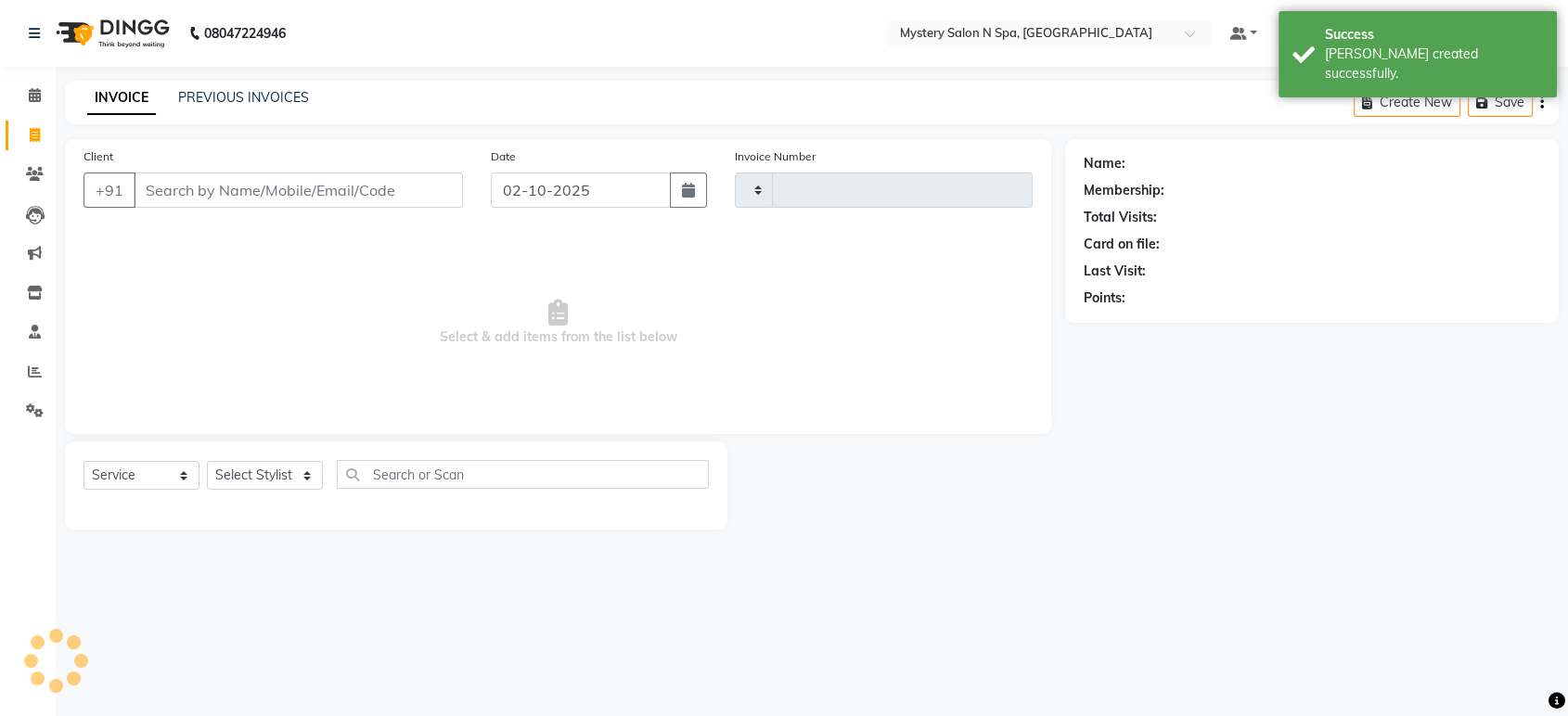
type input "0732"
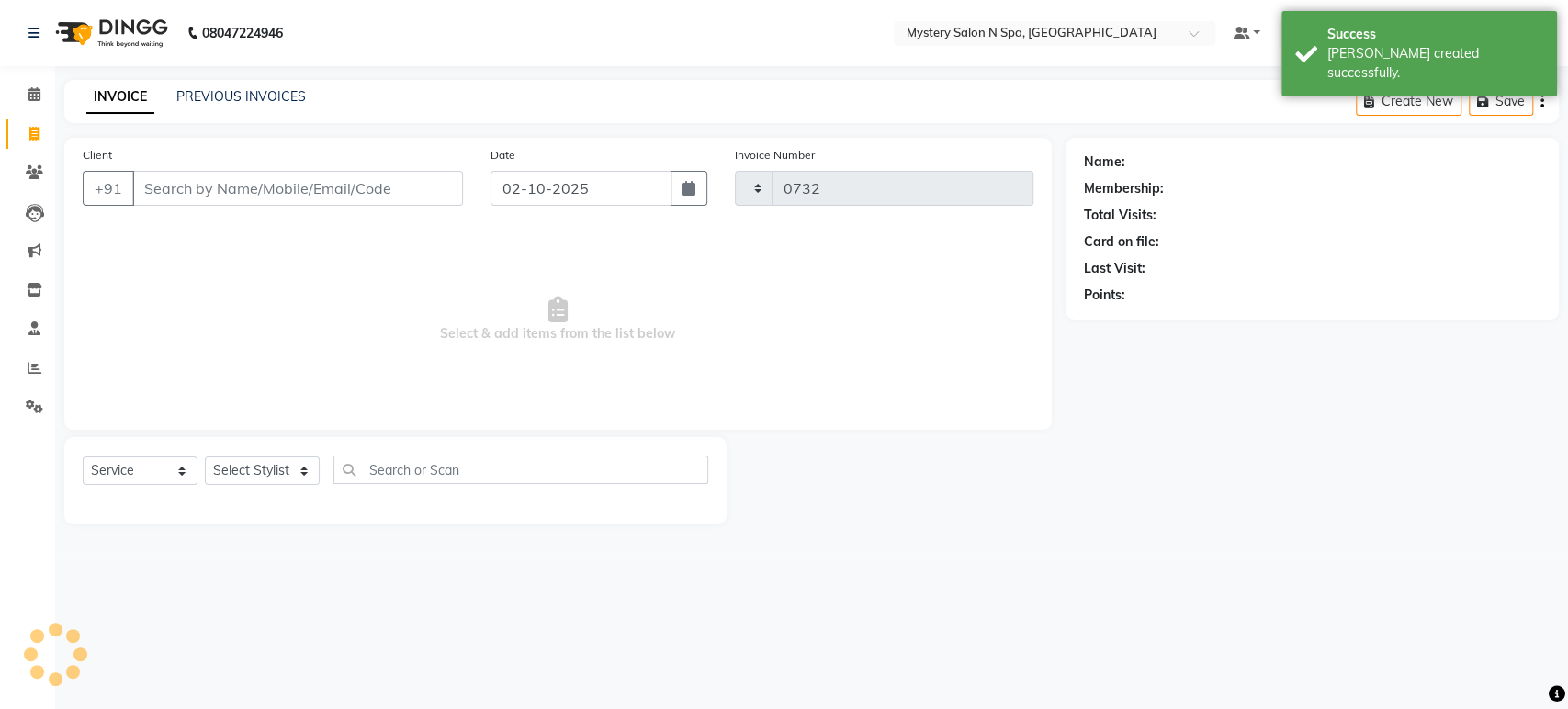
select select "142"
click at [197, 100] on link "PREVIOUS INVOICES" at bounding box center [241, 96] width 130 height 17
